Goal: Task Accomplishment & Management: Manage account settings

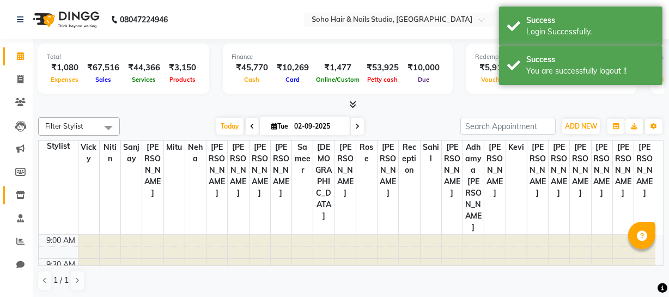
click at [21, 204] on li "Inventory" at bounding box center [16, 195] width 33 height 23
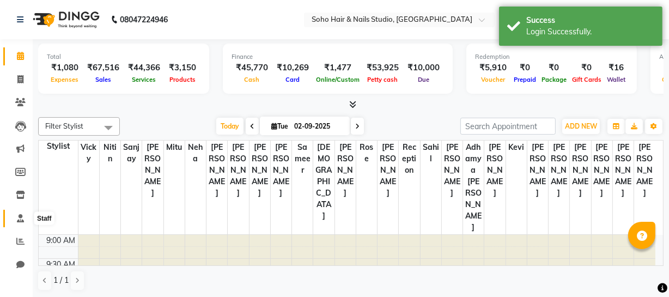
click at [20, 215] on icon at bounding box center [20, 218] width 7 height 8
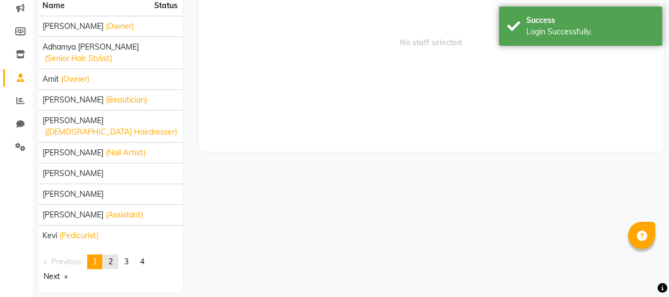
click at [112, 257] on span "2" at bounding box center [110, 262] width 4 height 10
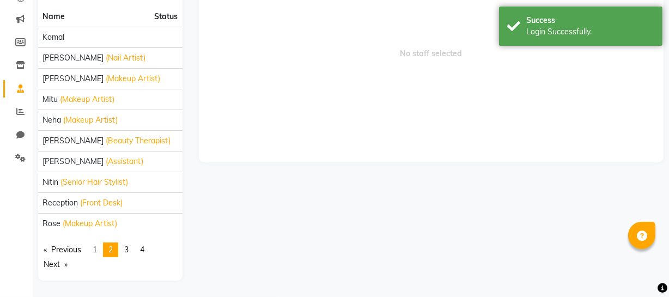
scroll to position [129, 0]
click at [124, 247] on link "page 3" at bounding box center [126, 250] width 15 height 15
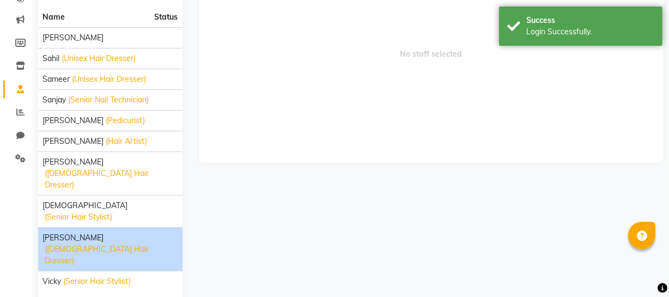
click at [80, 232] on span "[PERSON_NAME]" at bounding box center [73, 237] width 61 height 11
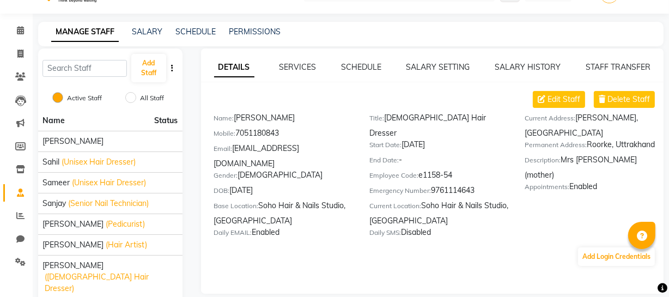
scroll to position [0, 0]
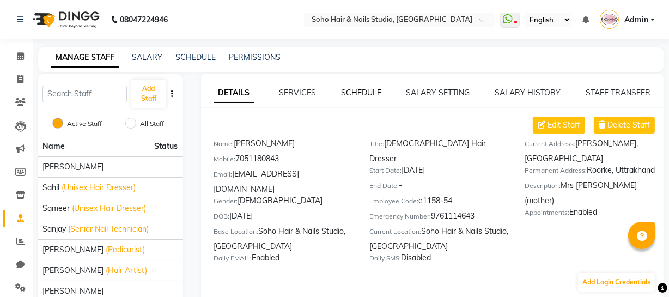
click at [366, 93] on link "SCHEDULE" at bounding box center [361, 93] width 40 height 10
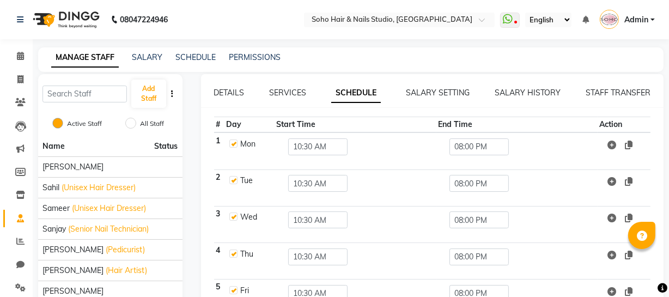
scroll to position [49, 0]
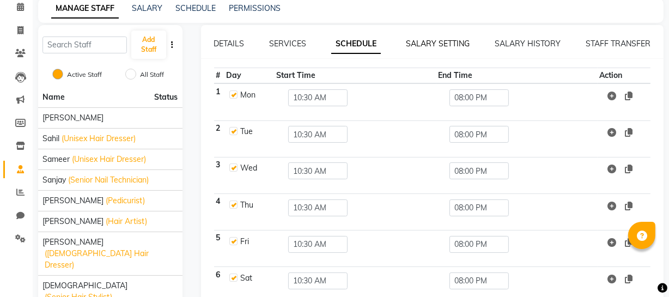
click at [423, 45] on link "SALARY SETTING" at bounding box center [438, 44] width 64 height 10
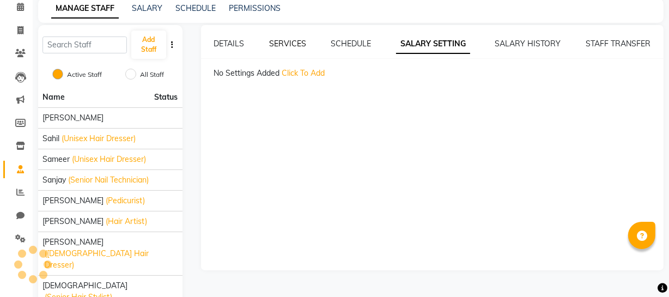
click at [305, 47] on link "SERVICES" at bounding box center [287, 44] width 37 height 10
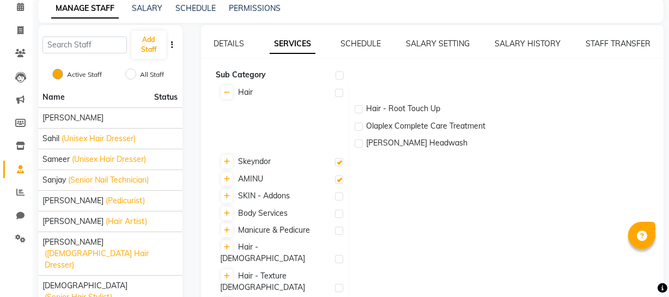
scroll to position [129, 0]
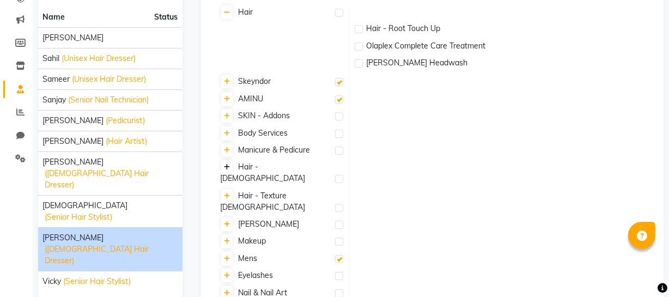
click at [228, 165] on icon at bounding box center [227, 167] width 6 height 7
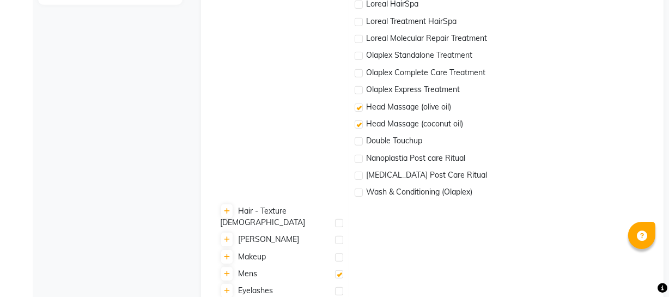
scroll to position [489, 0]
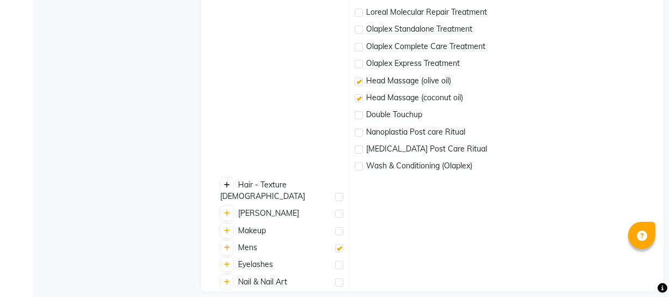
click at [227, 185] on icon at bounding box center [227, 185] width 6 height 7
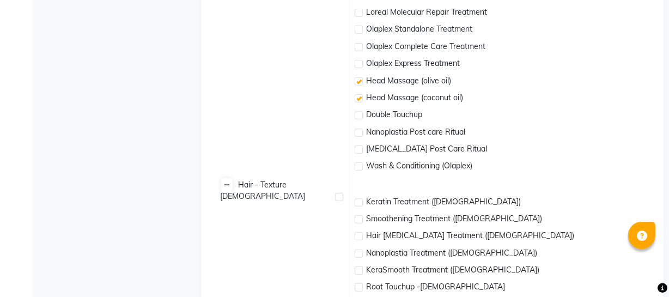
click at [227, 185] on icon at bounding box center [227, 185] width 6 height 7
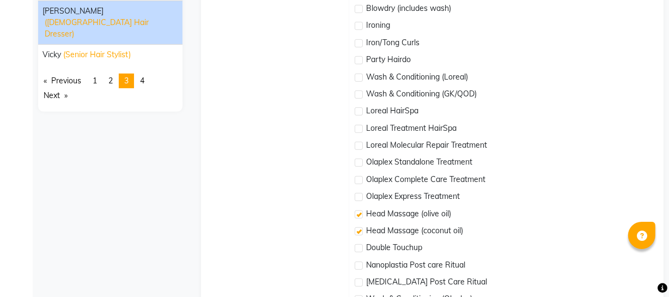
scroll to position [340, 0]
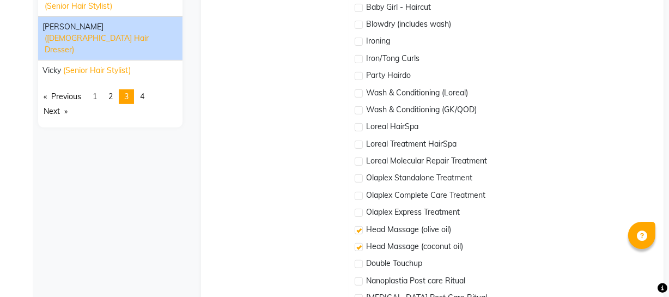
click at [355, 127] on label at bounding box center [359, 127] width 8 height 8
click at [355, 127] on input "checkbox" at bounding box center [358, 127] width 7 height 7
checkbox input "true"
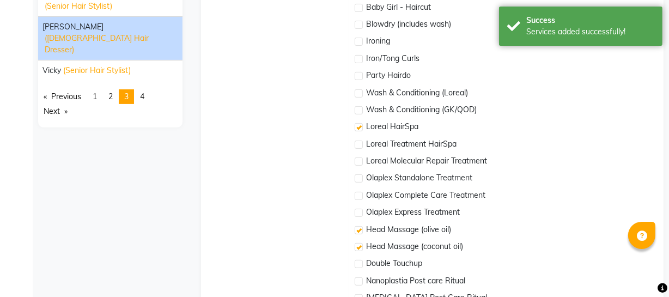
click at [355, 147] on label at bounding box center [359, 145] width 8 height 8
click at [355, 147] on input "checkbox" at bounding box center [358, 145] width 7 height 7
checkbox input "true"
click at [359, 160] on label at bounding box center [359, 161] width 8 height 8
click at [359, 160] on input "checkbox" at bounding box center [358, 162] width 7 height 7
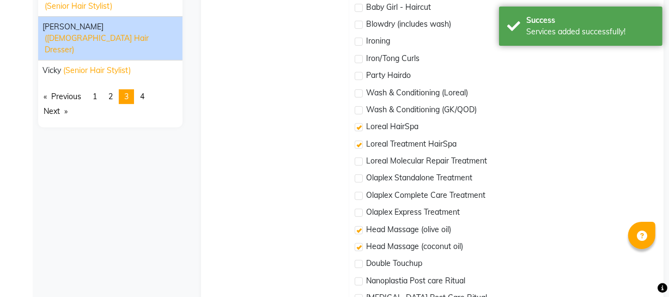
checkbox input "true"
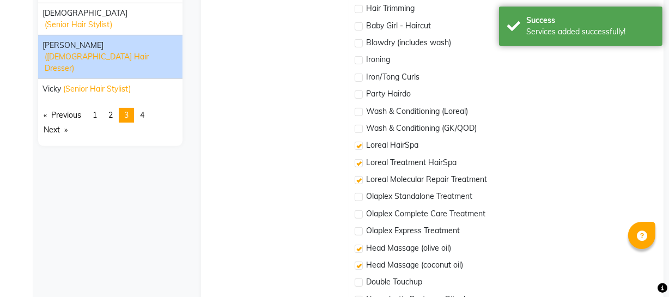
scroll to position [290, 0]
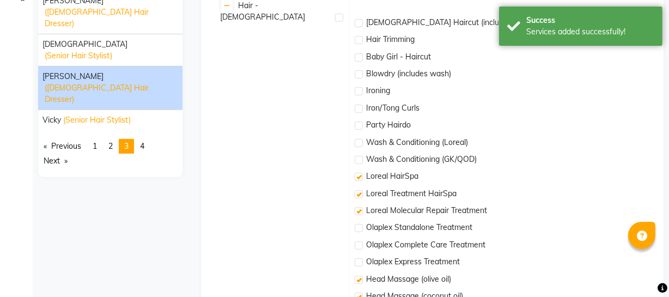
click at [359, 144] on label at bounding box center [359, 143] width 8 height 8
click at [359, 144] on input "checkbox" at bounding box center [358, 143] width 7 height 7
click at [359, 142] on label at bounding box center [359, 143] width 8 height 8
click at [359, 142] on input "checkbox" at bounding box center [358, 143] width 7 height 7
checkbox input "false"
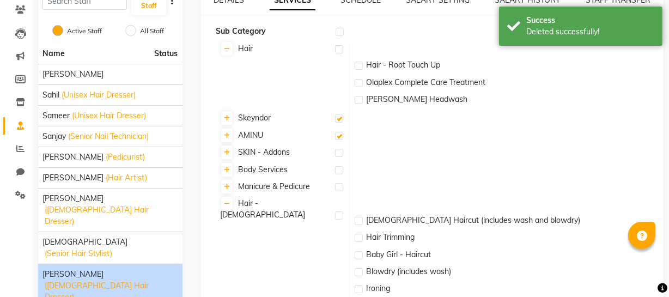
scroll to position [0, 0]
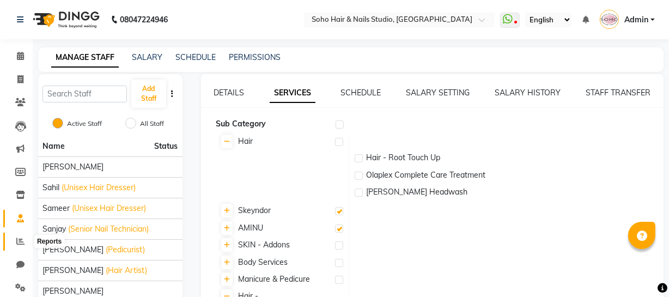
click at [19, 238] on icon at bounding box center [20, 241] width 8 height 8
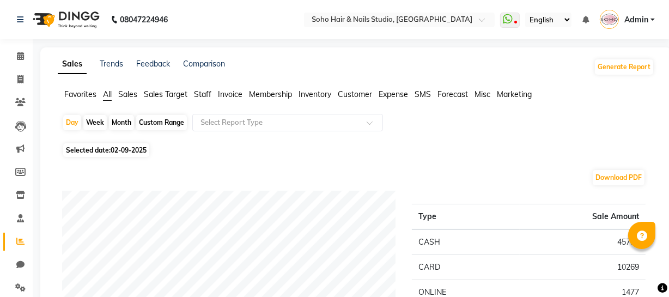
click at [124, 122] on div "Month" at bounding box center [121, 122] width 25 height 15
select select "9"
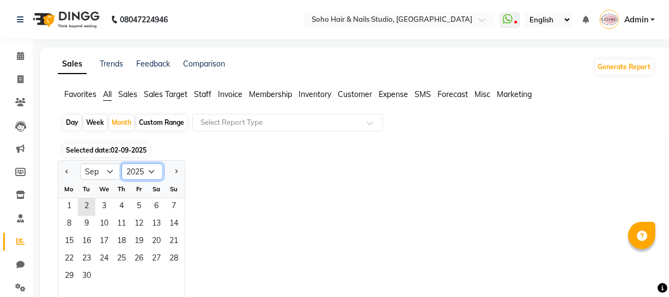
click at [132, 171] on select "2015 2016 2017 2018 2019 2020 2021 2022 2023 2024 2025 2026 2027 2028 2029 2030…" at bounding box center [142, 171] width 41 height 16
select select "2024"
click at [122, 163] on select "2015 2016 2017 2018 2019 2020 2021 2022 2023 2024 2025 2026 2027 2028 2029 2030…" at bounding box center [142, 171] width 41 height 16
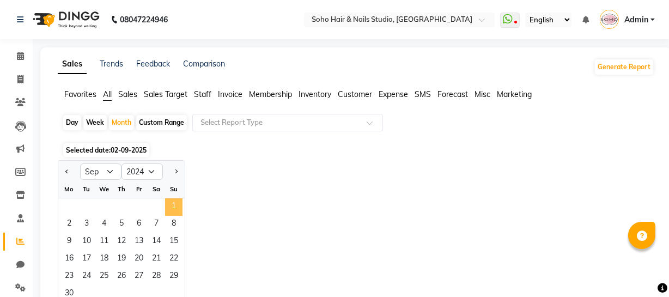
click at [176, 208] on span "1" at bounding box center [173, 206] width 17 height 17
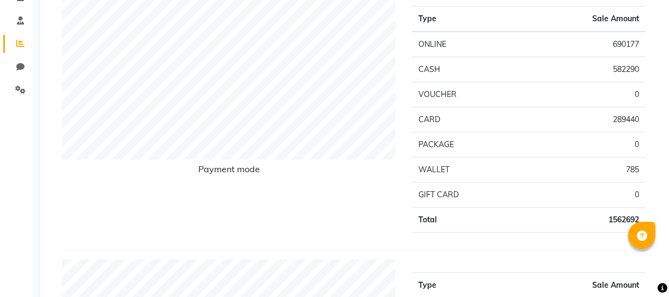
scroll to position [49, 0]
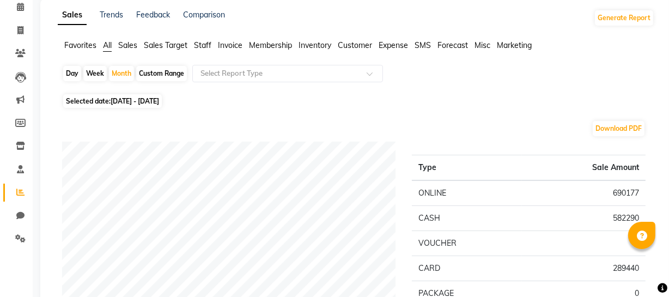
click at [162, 106] on span "Selected date: [DATE] - [DATE]" at bounding box center [112, 101] width 99 height 14
select select "9"
select select "2024"
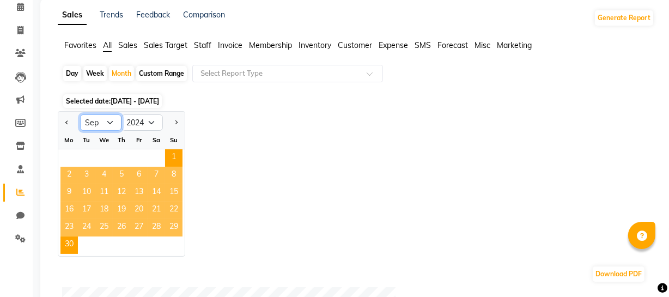
click at [102, 122] on select "Jan Feb Mar Apr May Jun [DATE] Aug Sep Oct Nov Dec" at bounding box center [100, 122] width 41 height 16
select select "8"
click at [80, 114] on select "Jan Feb Mar Apr May Jun [DATE] Aug Sep Oct Nov Dec" at bounding box center [100, 122] width 41 height 16
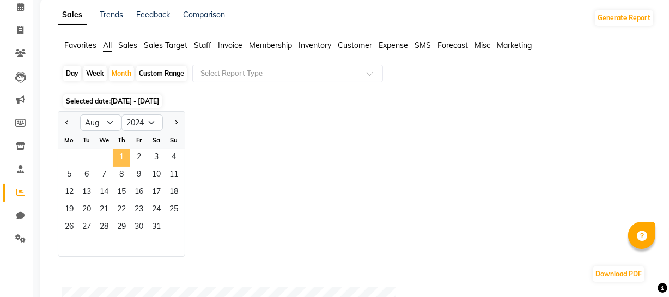
click at [122, 154] on span "1" at bounding box center [121, 157] width 17 height 17
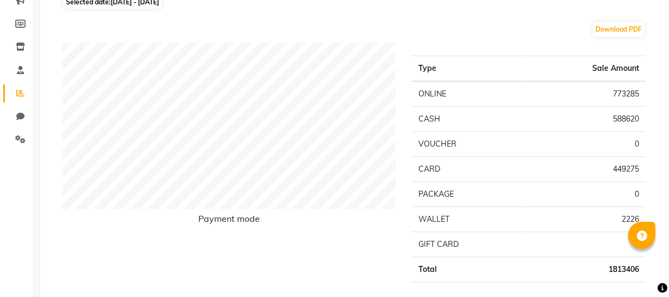
scroll to position [0, 0]
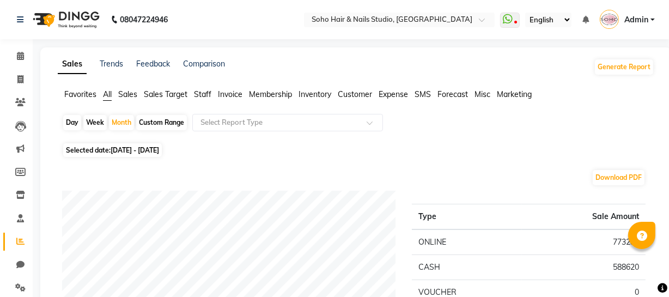
click at [147, 147] on span "[DATE] - [DATE]" at bounding box center [135, 150] width 49 height 8
select select "8"
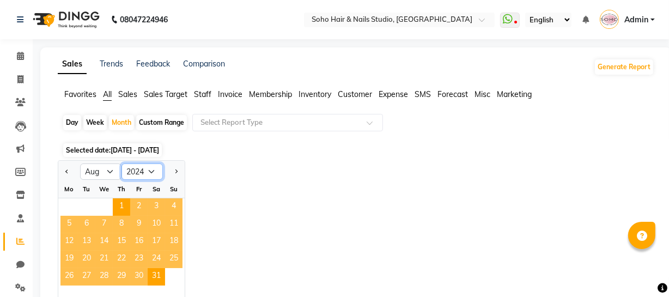
click at [149, 169] on select "2014 2015 2016 2017 2018 2019 2020 2021 2022 2023 2024 2025 2026 2027 2028 2029…" at bounding box center [142, 171] width 41 height 16
select select "2025"
click at [122, 163] on select "2014 2015 2016 2017 2018 2019 2020 2021 2022 2023 2024 2025 2026 2027 2028 2029…" at bounding box center [142, 171] width 41 height 16
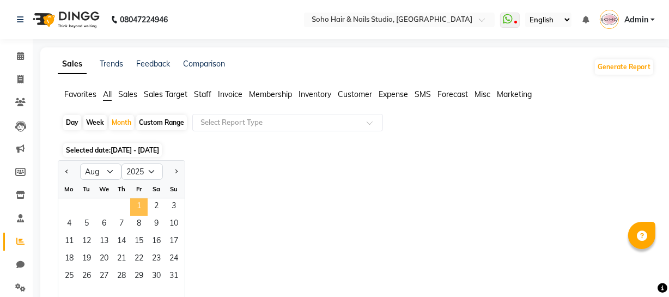
click at [143, 207] on span "1" at bounding box center [138, 206] width 17 height 17
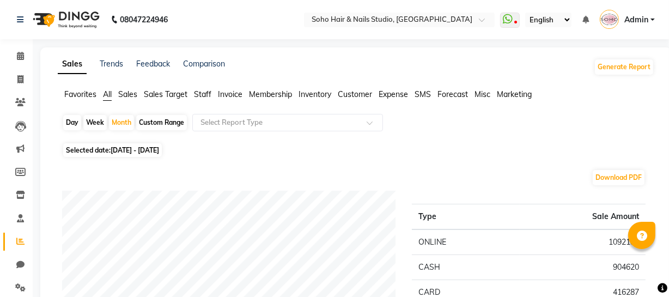
click at [159, 149] on span "[DATE] - [DATE]" at bounding box center [135, 150] width 49 height 8
select select "8"
select select "2025"
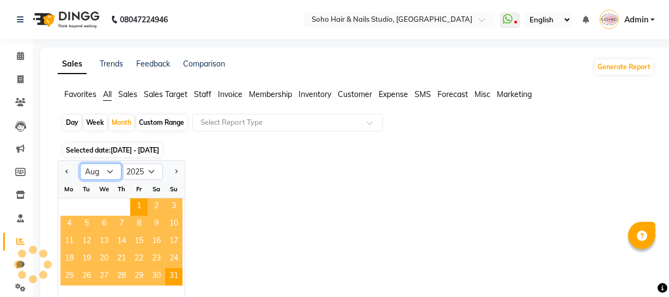
click at [106, 163] on select "Jan Feb Mar Apr May Jun [DATE] Aug Sep Oct Nov Dec" at bounding box center [100, 171] width 41 height 16
select select "9"
click at [80, 163] on select "Jan Feb Mar Apr May Jun [DATE] Aug Sep Oct Nov Dec" at bounding box center [100, 171] width 41 height 16
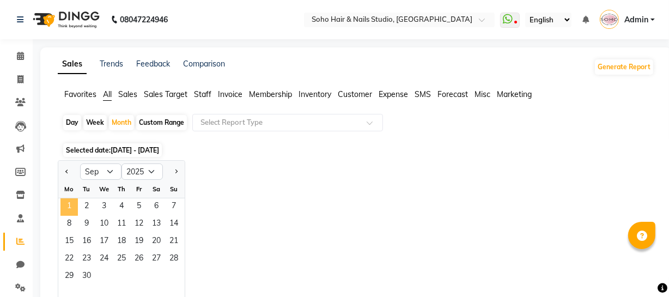
click at [67, 204] on span "1" at bounding box center [68, 206] width 17 height 17
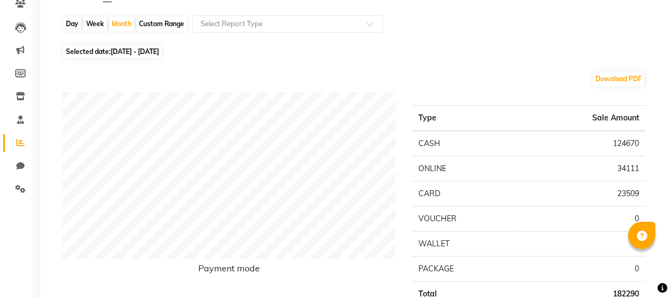
scroll to position [49, 0]
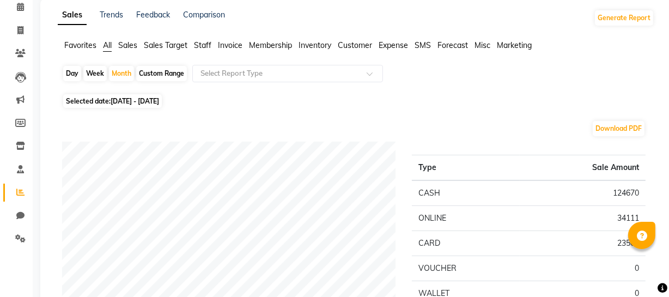
click at [123, 100] on span "[DATE] - [DATE]" at bounding box center [135, 101] width 49 height 8
select select "9"
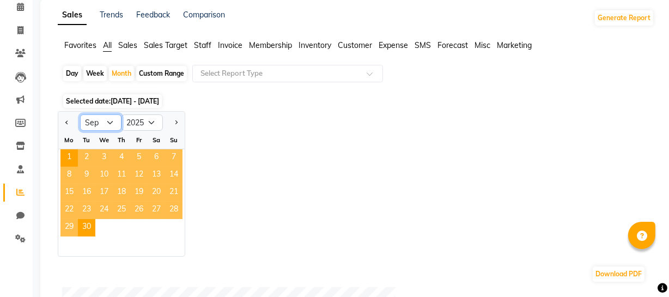
click at [98, 123] on select "Jan Feb Mar Apr May Jun [DATE] Aug Sep Oct Nov Dec" at bounding box center [100, 122] width 41 height 16
click at [80, 114] on select "Jan Feb Mar Apr May Jun [DATE] Aug Sep Oct Nov Dec" at bounding box center [100, 122] width 41 height 16
click at [147, 121] on select "2015 2016 2017 2018 2019 2020 2021 2022 2023 2024 2025 2026 2027 2028 2029 2030…" at bounding box center [142, 122] width 41 height 16
select select "2024"
click at [122, 114] on select "2015 2016 2017 2018 2019 2020 2021 2022 2023 2024 2025 2026 2027 2028 2029 2030…" at bounding box center [142, 122] width 41 height 16
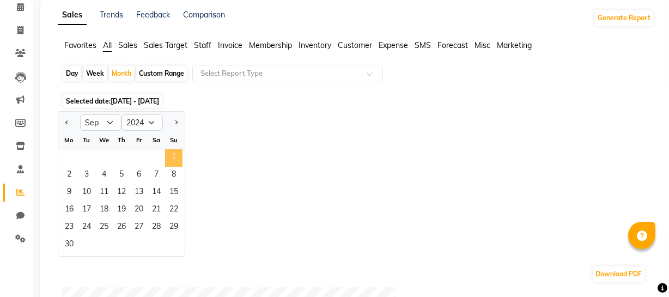
click at [171, 153] on span "1" at bounding box center [173, 157] width 17 height 17
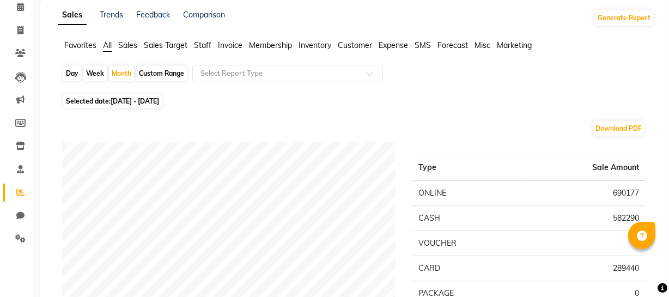
click at [150, 101] on span "[DATE] - [DATE]" at bounding box center [135, 101] width 49 height 8
select select "9"
select select "2024"
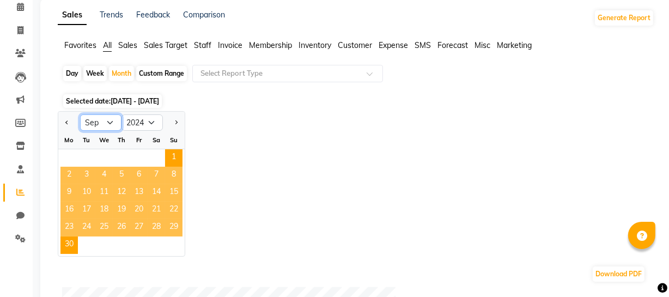
drag, startPoint x: 107, startPoint y: 119, endPoint x: 107, endPoint y: 126, distance: 7.1
click at [107, 119] on select "Jan Feb Mar Apr May Jun [DATE] Aug Sep Oct Nov Dec" at bounding box center [100, 122] width 41 height 16
select select "10"
click at [80, 114] on select "Jan Feb Mar Apr May Jun [DATE] Aug Sep Oct Nov Dec" at bounding box center [100, 122] width 41 height 16
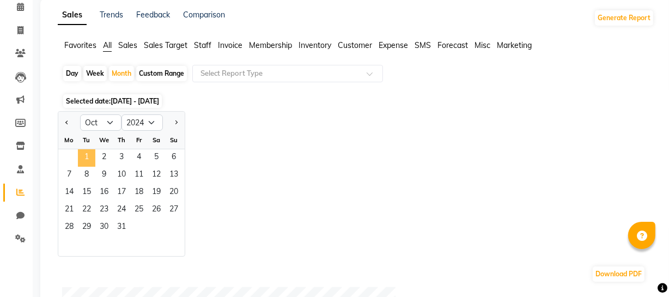
click at [89, 153] on span "1" at bounding box center [86, 157] width 17 height 17
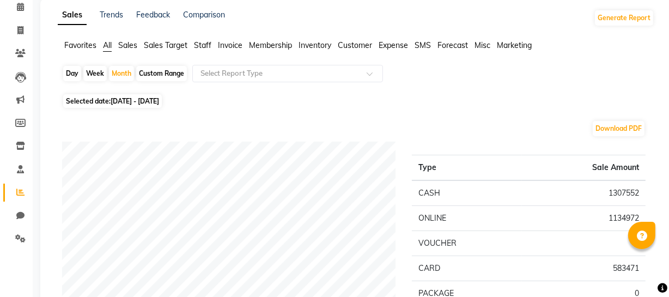
scroll to position [0, 0]
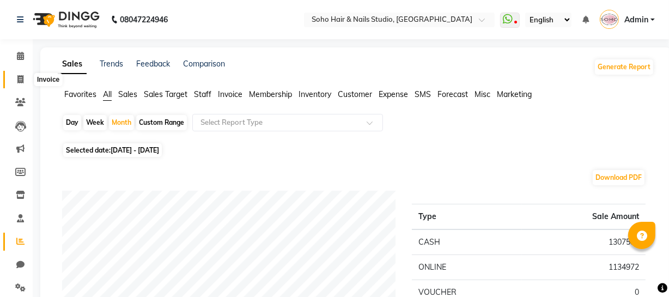
click at [15, 79] on span at bounding box center [20, 80] width 19 height 13
select select "735"
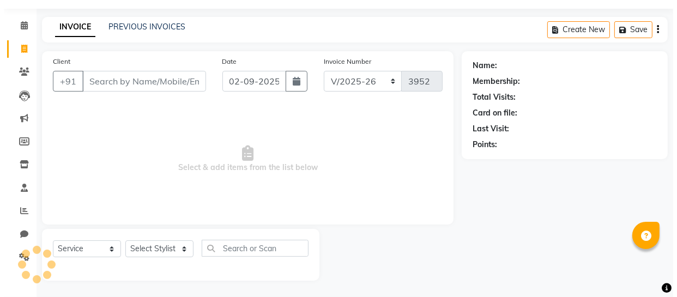
scroll to position [0, 0]
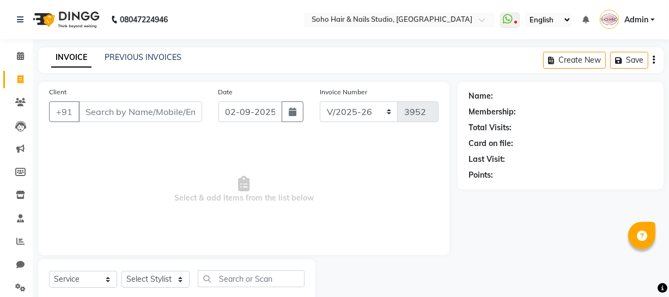
select select "membership"
click at [638, 13] on link "Admin" at bounding box center [627, 20] width 55 height 18
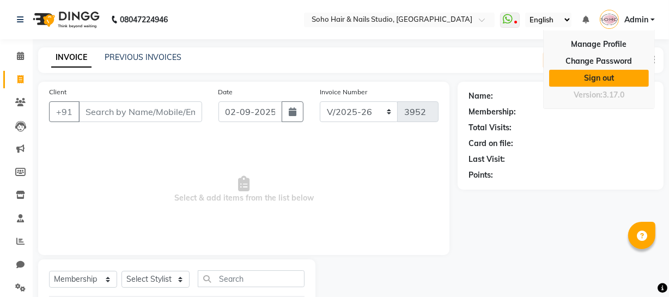
click at [621, 78] on link "Sign out" at bounding box center [599, 78] width 100 height 17
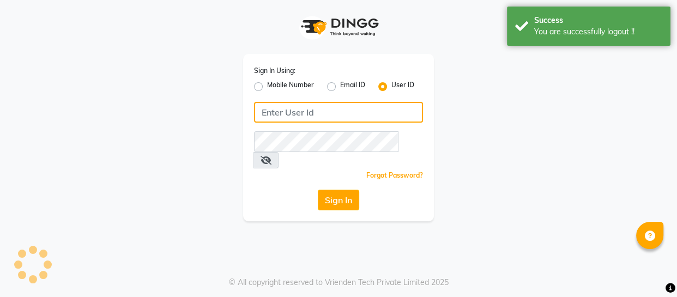
type input "9596963939"
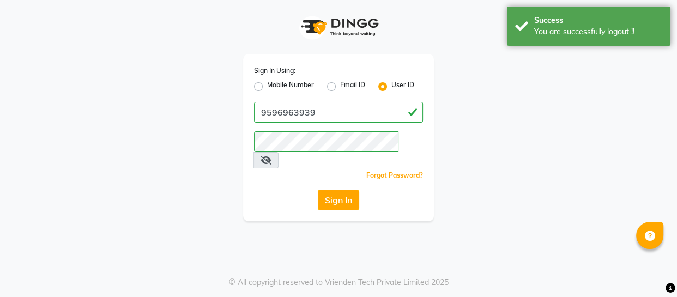
click at [297, 91] on label "Mobile Number" at bounding box center [290, 86] width 47 height 13
click at [274, 87] on input "Mobile Number" at bounding box center [270, 83] width 7 height 7
radio input "true"
radio input "false"
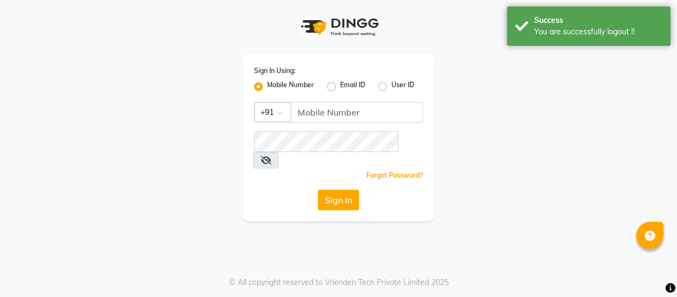
click at [300, 83] on label "Mobile Number" at bounding box center [290, 86] width 47 height 13
click at [274, 83] on input "Mobile Number" at bounding box center [270, 83] width 7 height 7
click at [330, 121] on input "Username" at bounding box center [356, 112] width 132 height 21
type input "9596963939"
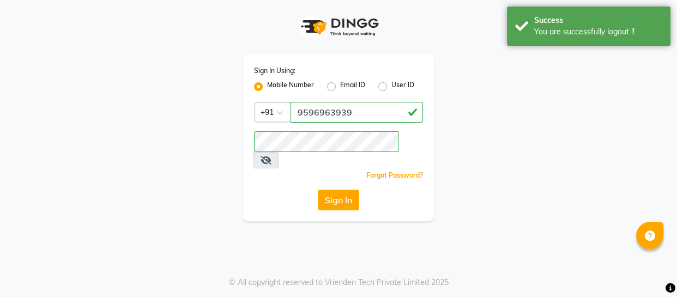
drag, startPoint x: 339, startPoint y: 185, endPoint x: 352, endPoint y: 181, distance: 13.6
click at [346, 190] on button "Sign In" at bounding box center [338, 200] width 41 height 21
